Goal: Transaction & Acquisition: Register for event/course

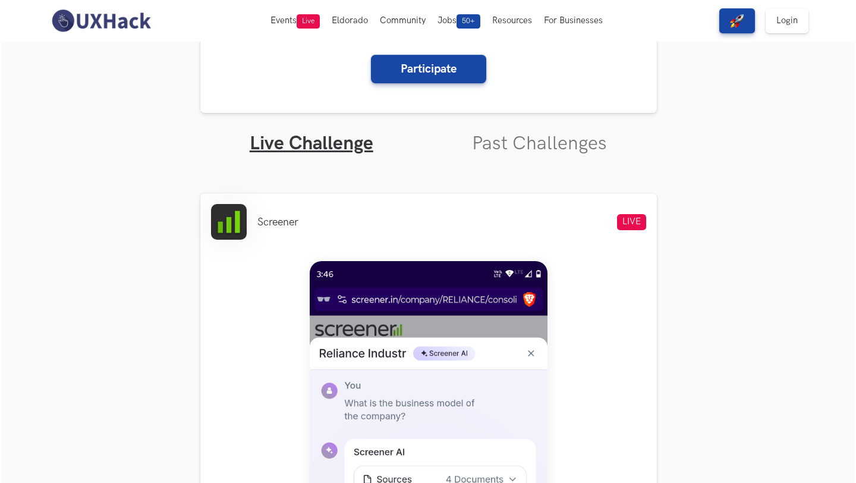
scroll to position [262, 0]
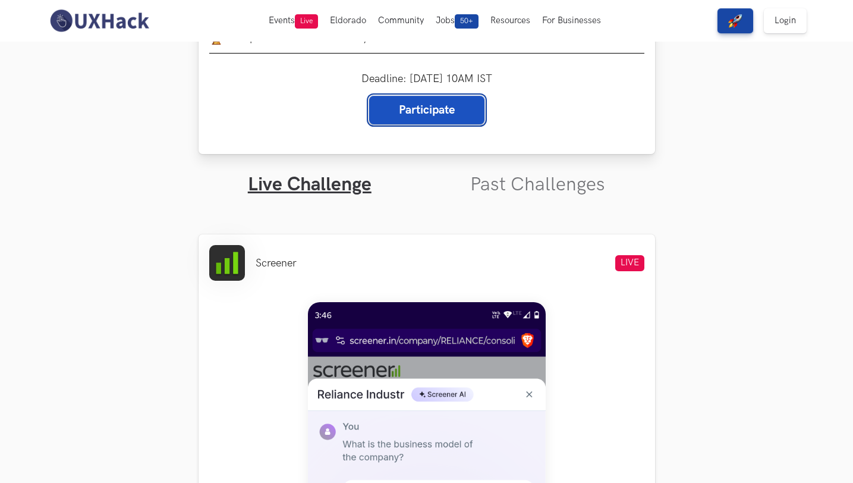
click at [415, 113] on link "Participate" at bounding box center [426, 110] width 115 height 29
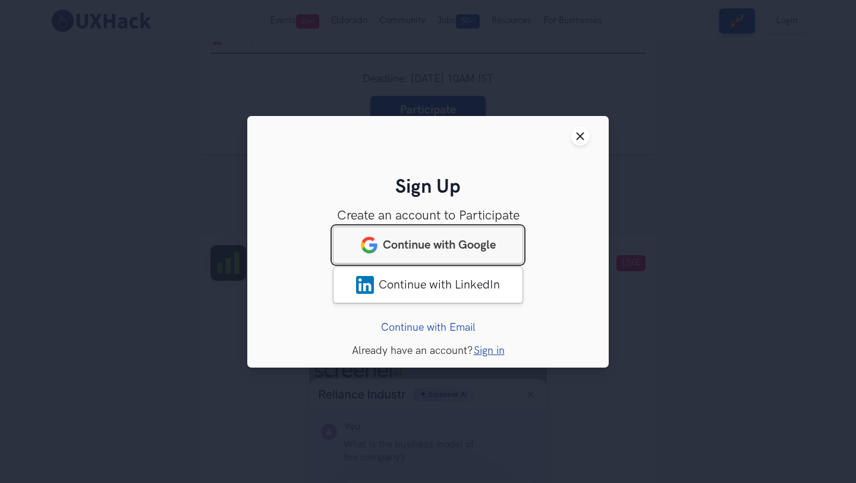
click at [435, 255] on link "Continue with Google" at bounding box center [428, 244] width 190 height 37
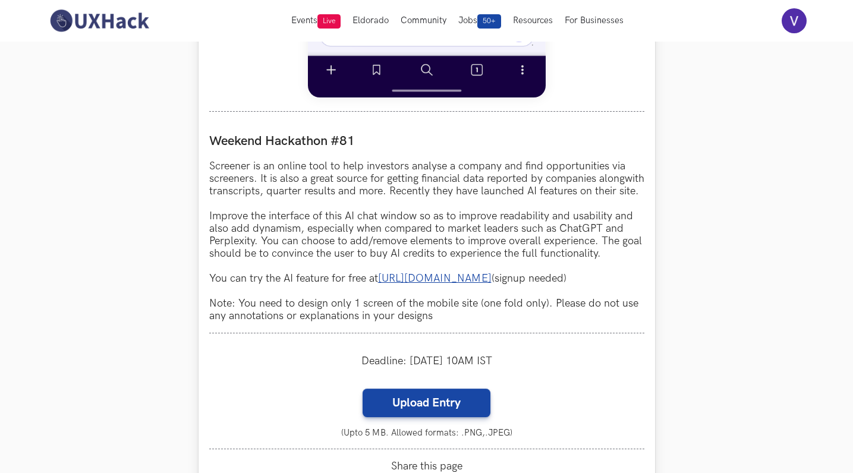
scroll to position [795, 0]
